Goal: Task Accomplishment & Management: Use online tool/utility

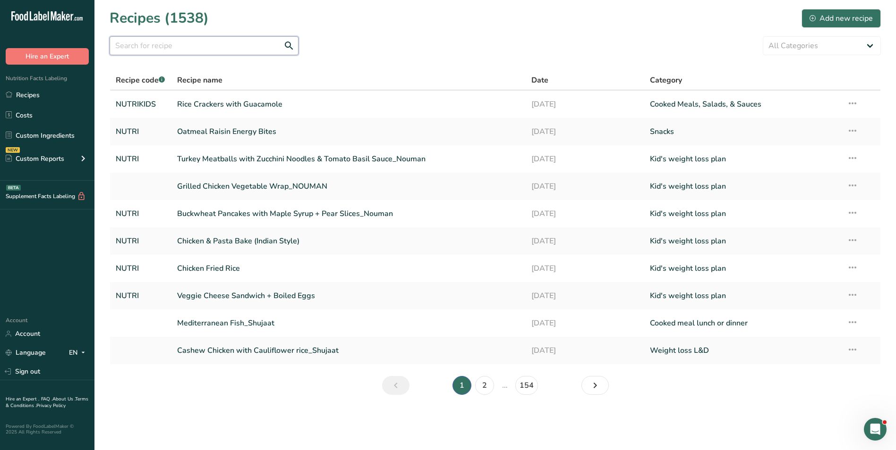
click at [209, 45] on input "text" at bounding box center [204, 45] width 189 height 19
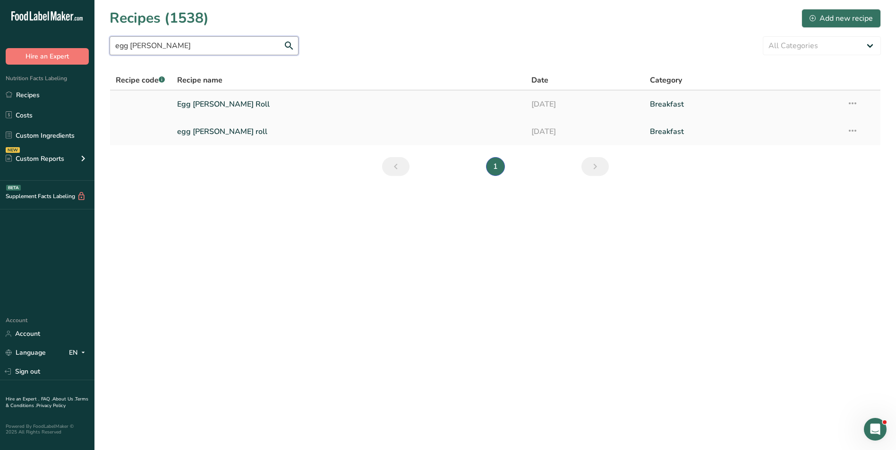
type input "egg [PERSON_NAME]"
click at [215, 107] on link "Egg [PERSON_NAME] Roll" at bounding box center [348, 104] width 343 height 20
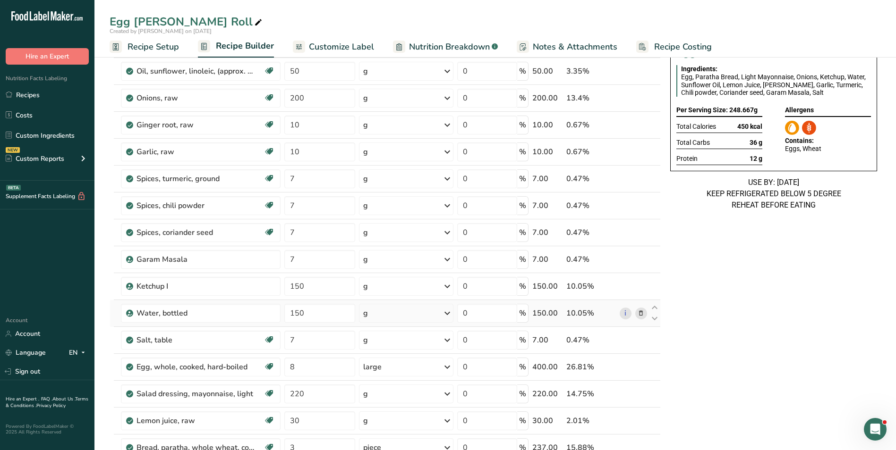
scroll to position [47, 0]
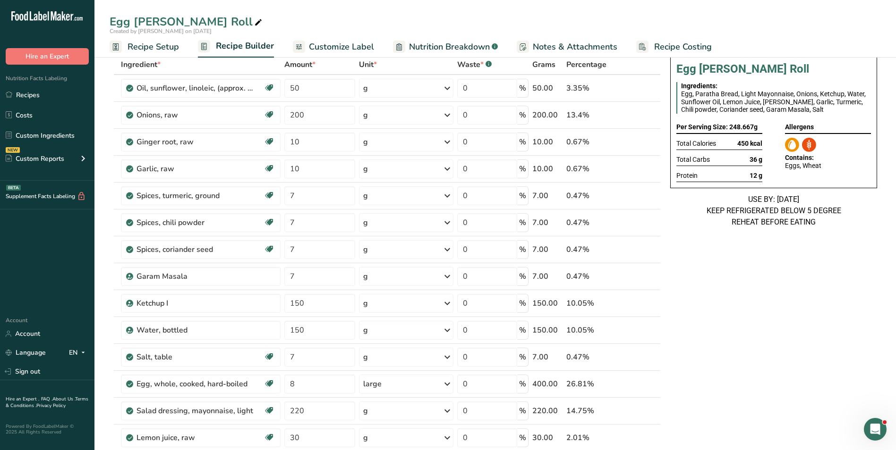
click at [328, 51] on span "Customize Label" at bounding box center [341, 47] width 65 height 13
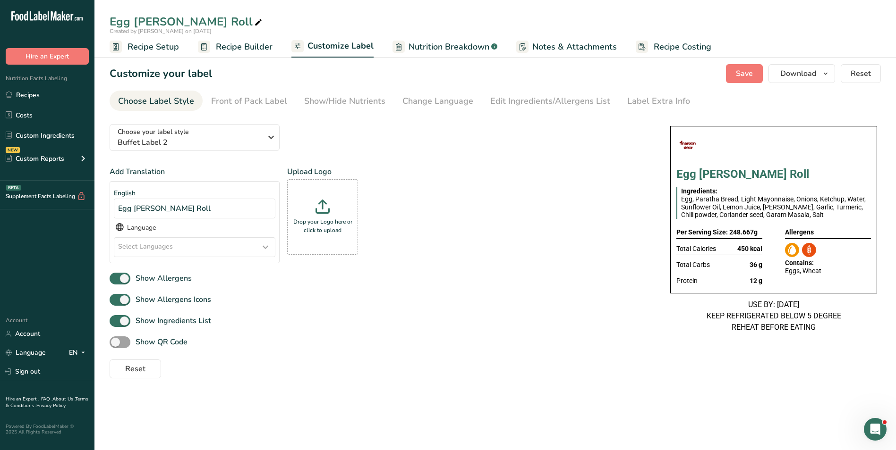
click at [237, 50] on span "Recipe Builder" at bounding box center [244, 47] width 57 height 13
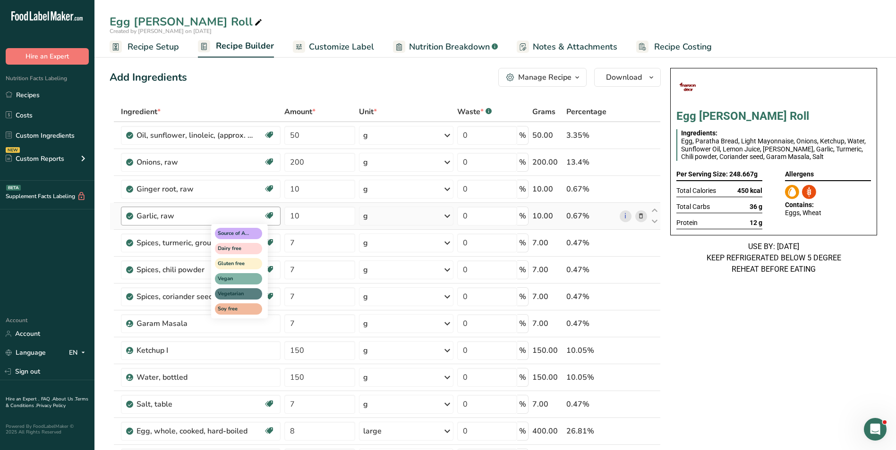
scroll to position [94, 0]
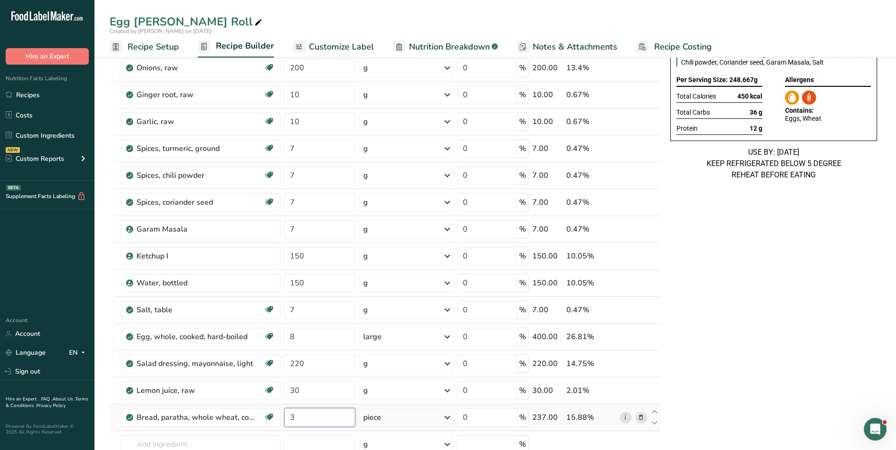
click at [291, 416] on input "3" at bounding box center [319, 417] width 71 height 19
type input "2"
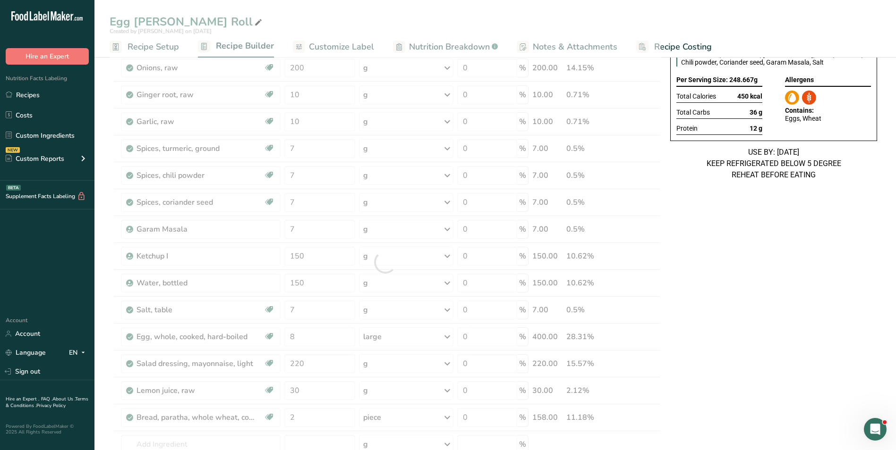
click at [826, 278] on div "Egg [PERSON_NAME] Roll Ingredients: Egg, Paratha Bread, Light Mayonnaise, Onion…" at bounding box center [773, 421] width 214 height 902
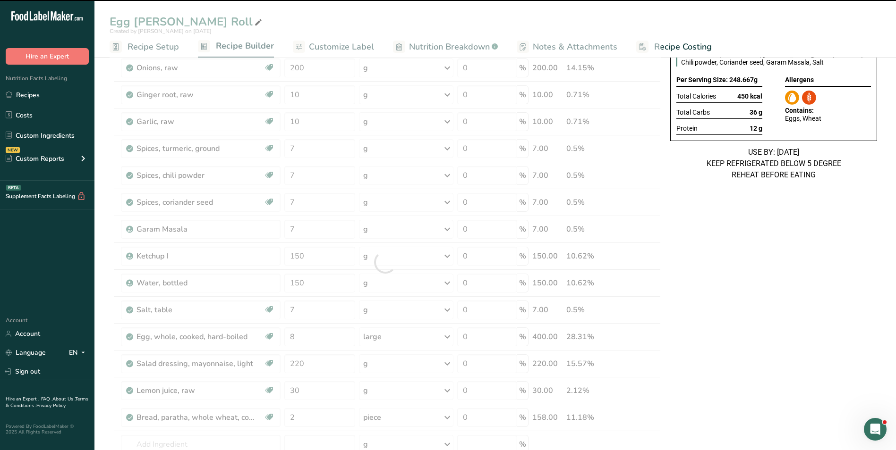
click at [743, 96] on span "450 kcal" at bounding box center [749, 97] width 25 height 8
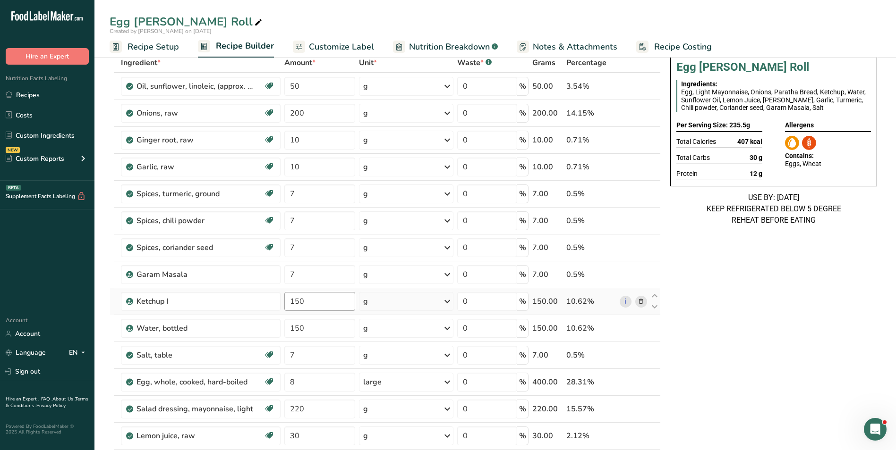
scroll to position [0, 0]
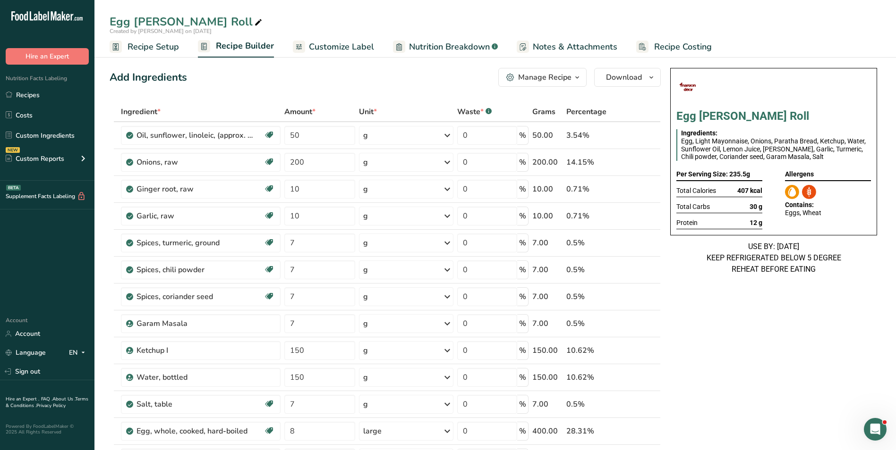
click at [142, 50] on span "Recipe Setup" at bounding box center [152, 47] width 51 height 13
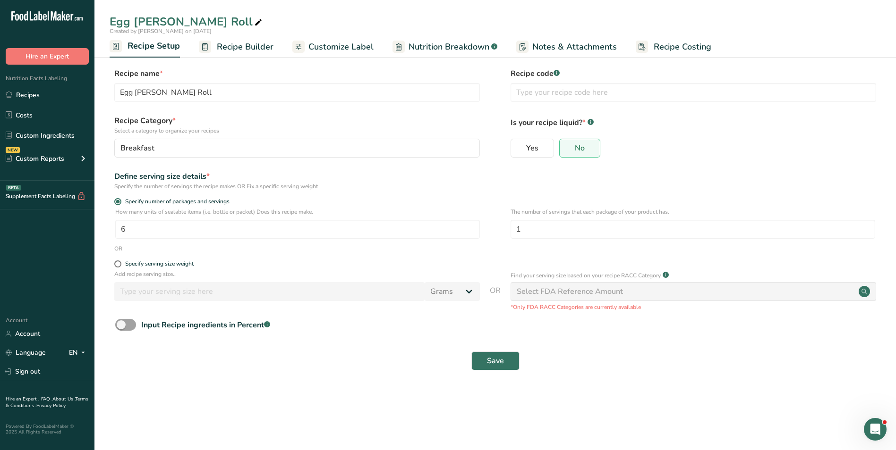
click at [252, 45] on span "Recipe Builder" at bounding box center [245, 47] width 57 height 13
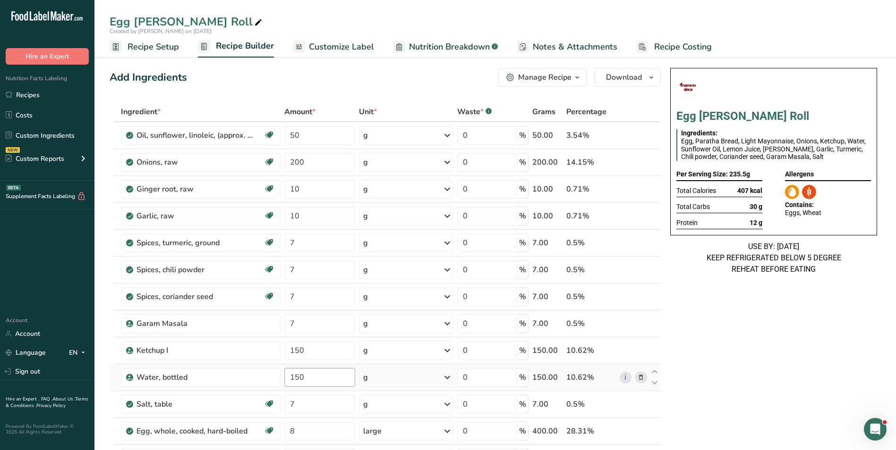
scroll to position [47, 0]
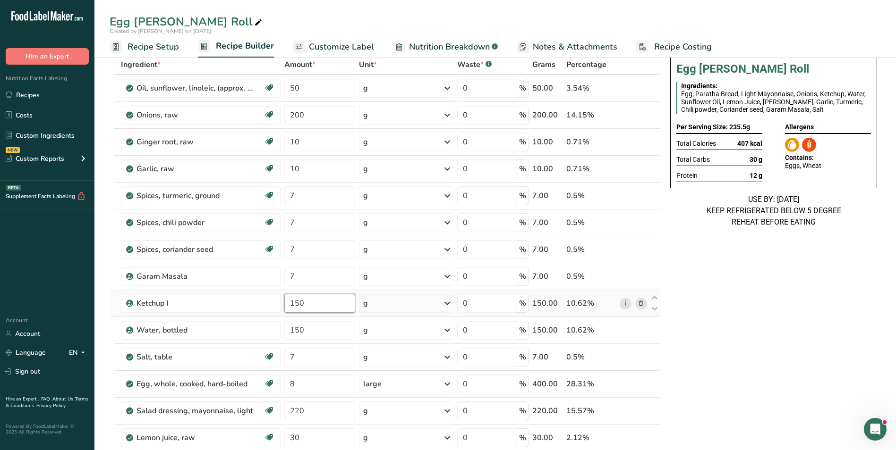
click at [295, 302] on input "150" at bounding box center [319, 303] width 71 height 19
type input "100"
click at [299, 110] on input "200" at bounding box center [319, 115] width 71 height 19
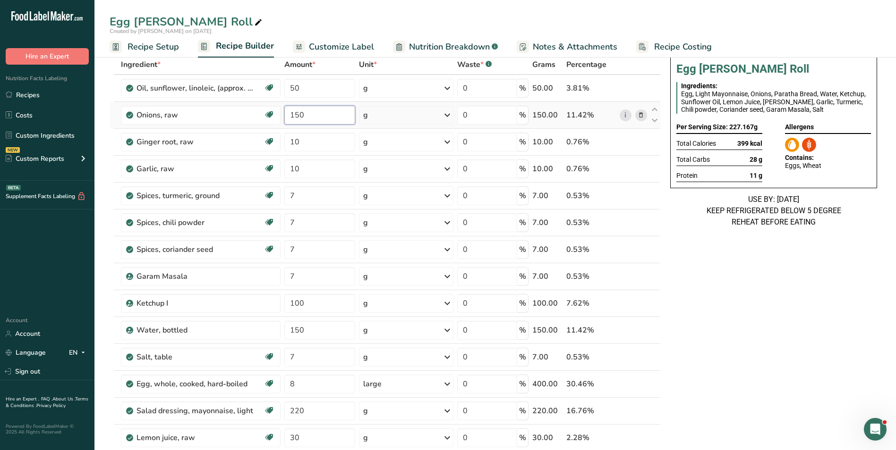
type input "150"
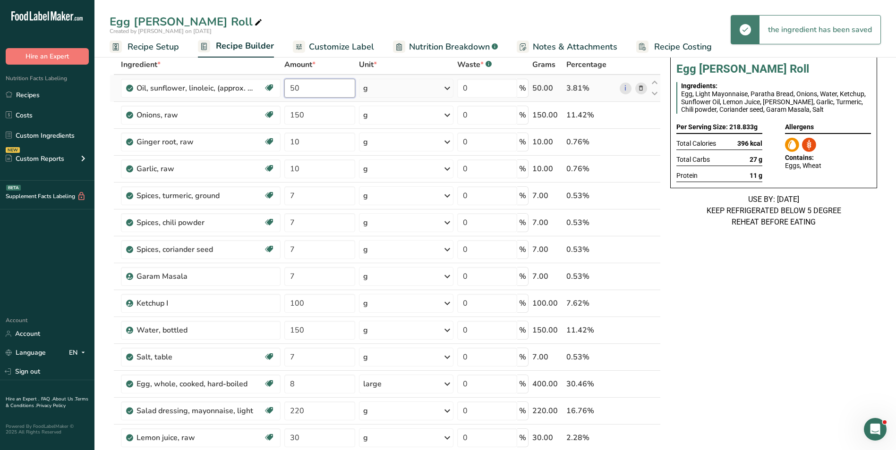
click at [295, 87] on input "50" at bounding box center [319, 88] width 71 height 19
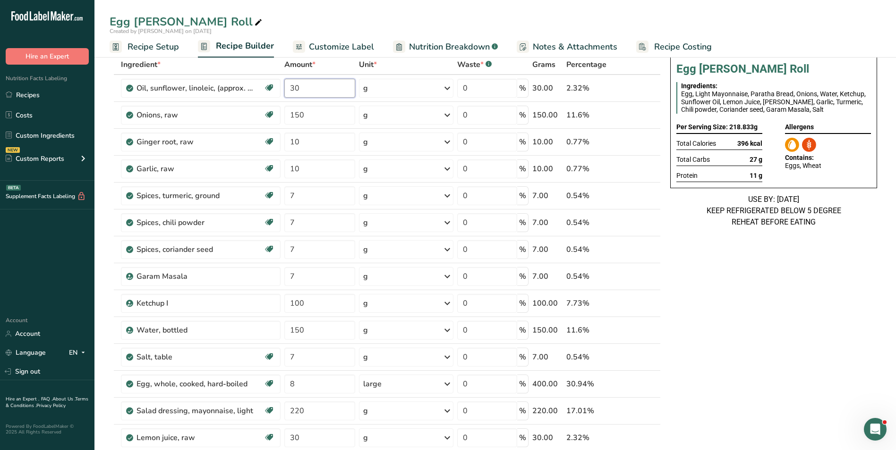
type input "30"
click at [342, 44] on span "Customize Label" at bounding box center [341, 47] width 65 height 13
